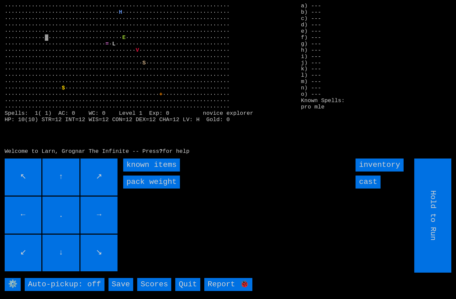
type input "Choose Direction"
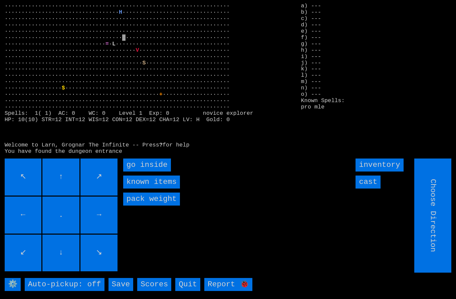
type input "Hold to Run"
click at [155, 172] on inside "go inside" at bounding box center [147, 165] width 48 height 13
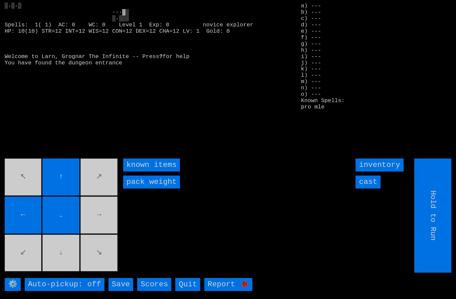
click at [108, 232] on movebuttons "↖ ↑ ↗ ← . → ↙ ↓ ↘" at bounding box center [62, 216] width 114 height 114
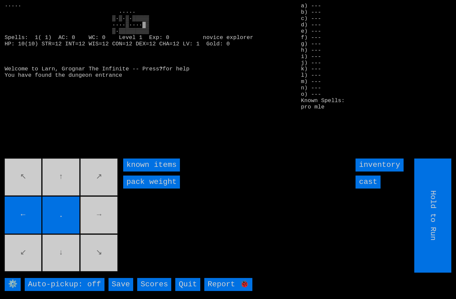
click at [105, 229] on movebuttons "↖ ↑ ↗ ← . → ↙ ↓ ↘" at bounding box center [62, 216] width 114 height 114
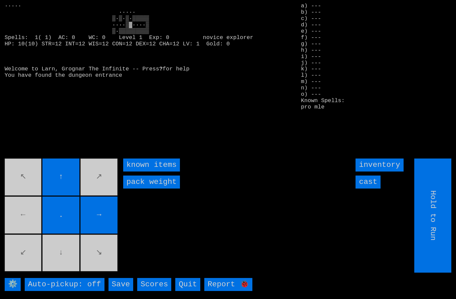
click at [18, 222] on movebuttons "↖ ↑ ↗ ← . → ↙ ↓ ↘" at bounding box center [62, 216] width 114 height 114
click at [63, 261] on movebuttons "↖ ↑ ↗ ← . → ↙ ↓ ↘" at bounding box center [62, 216] width 114 height 114
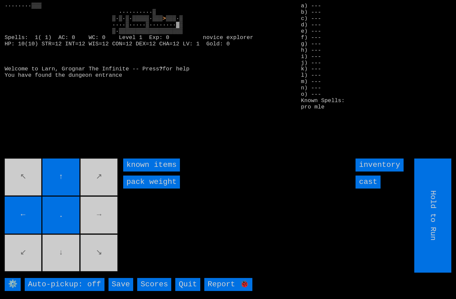
click at [107, 226] on movebuttons "↖ ↑ ↗ ← . → ↙ ↓ ↘" at bounding box center [62, 216] width 114 height 114
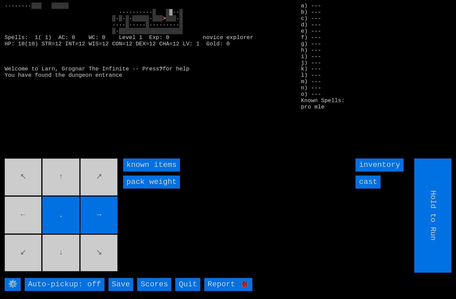
click at [29, 230] on movebuttons "↖ ↑ ↗ ← . → ↙ ↓ ↘" at bounding box center [62, 216] width 114 height 114
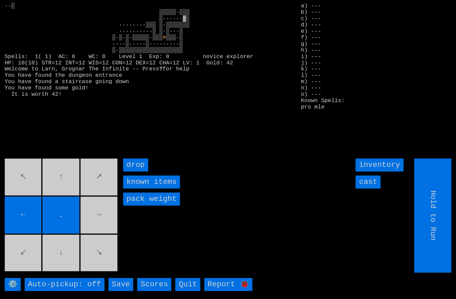
click at [105, 228] on movebuttons "↖ ↑ ↗ ← . → ↙ ↓ ↘" at bounding box center [62, 216] width 114 height 114
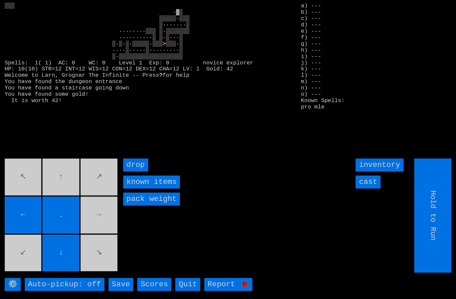
click at [63, 192] on movebuttons "↖ ↑ ↗ ← . → ↙ ↓ ↘" at bounding box center [62, 216] width 114 height 114
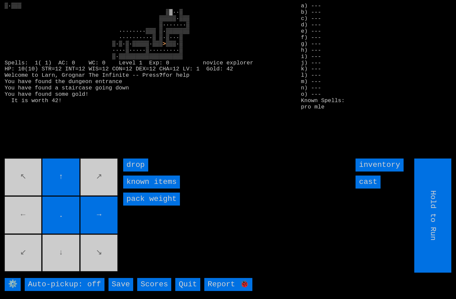
click at [23, 230] on movebuttons "↖ ↑ ↗ ← . → ↙ ↓ ↘" at bounding box center [62, 216] width 114 height 114
